Goal: Navigation & Orientation: Find specific page/section

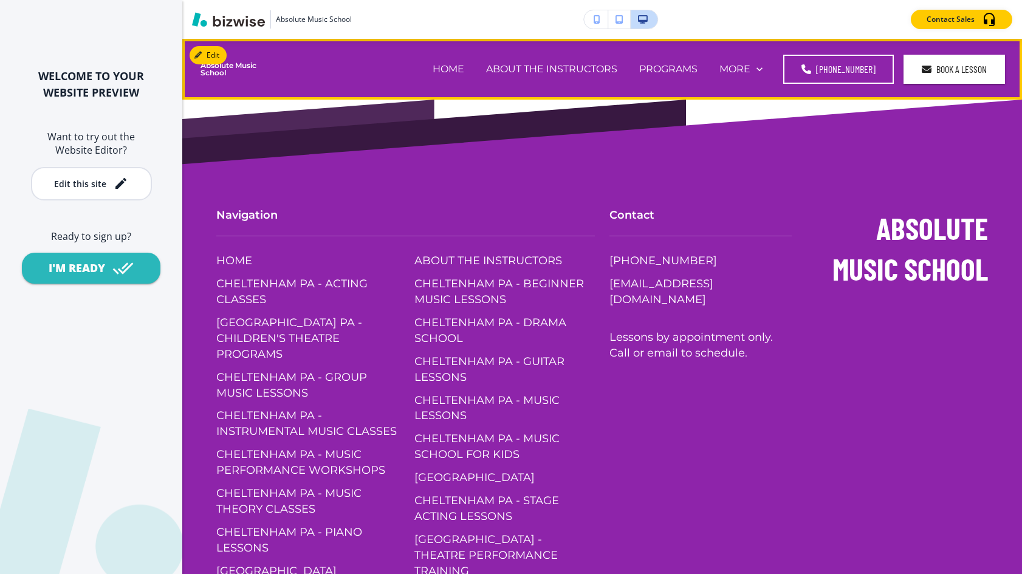
click at [475, 67] on div "HOME" at bounding box center [448, 69] width 53 height 14
click at [464, 64] on p "HOME" at bounding box center [449, 69] width 32 height 14
click at [541, 80] on div "ABOUT THE INSTRUCTORS" at bounding box center [551, 69] width 153 height 49
click at [541, 68] on p "ABOUT THE INSTRUCTORS" at bounding box center [551, 69] width 131 height 14
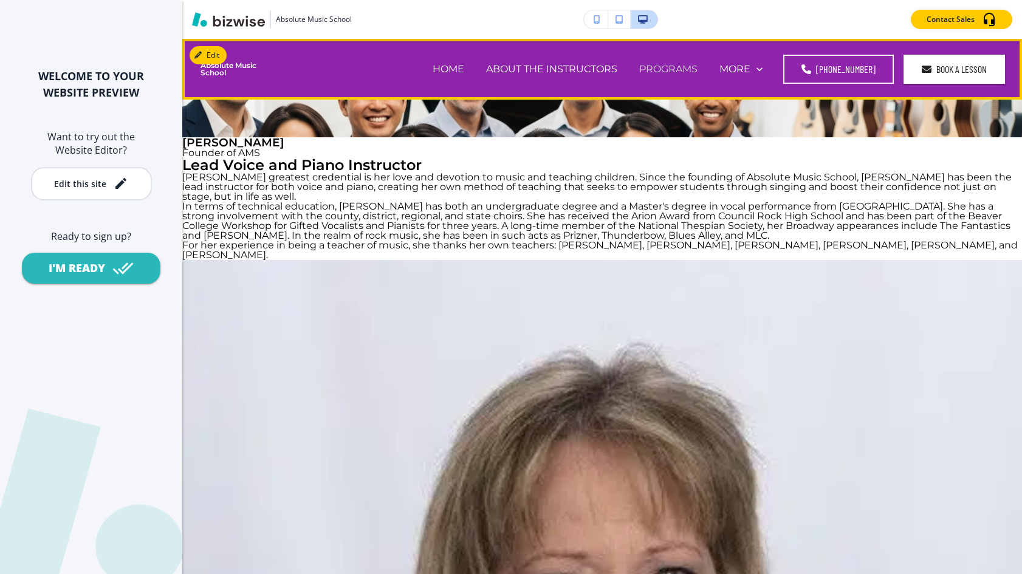
click at [682, 69] on p "PROGRAMS" at bounding box center [668, 69] width 58 height 14
click at [458, 69] on p "HOME" at bounding box center [449, 69] width 32 height 14
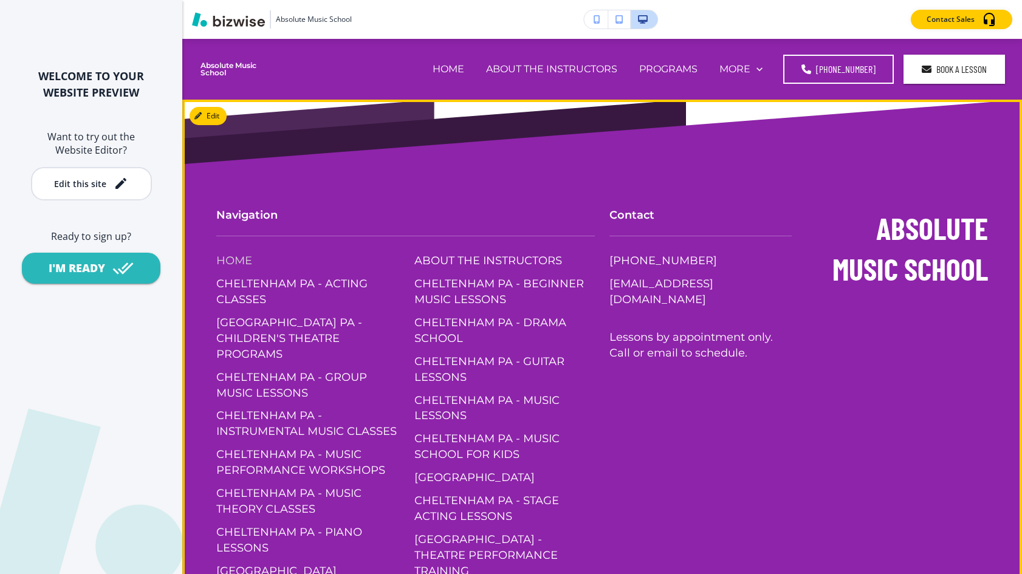
click at [232, 264] on p "HOME" at bounding box center [234, 261] width 36 height 16
